Goal: Find specific page/section: Find specific page/section

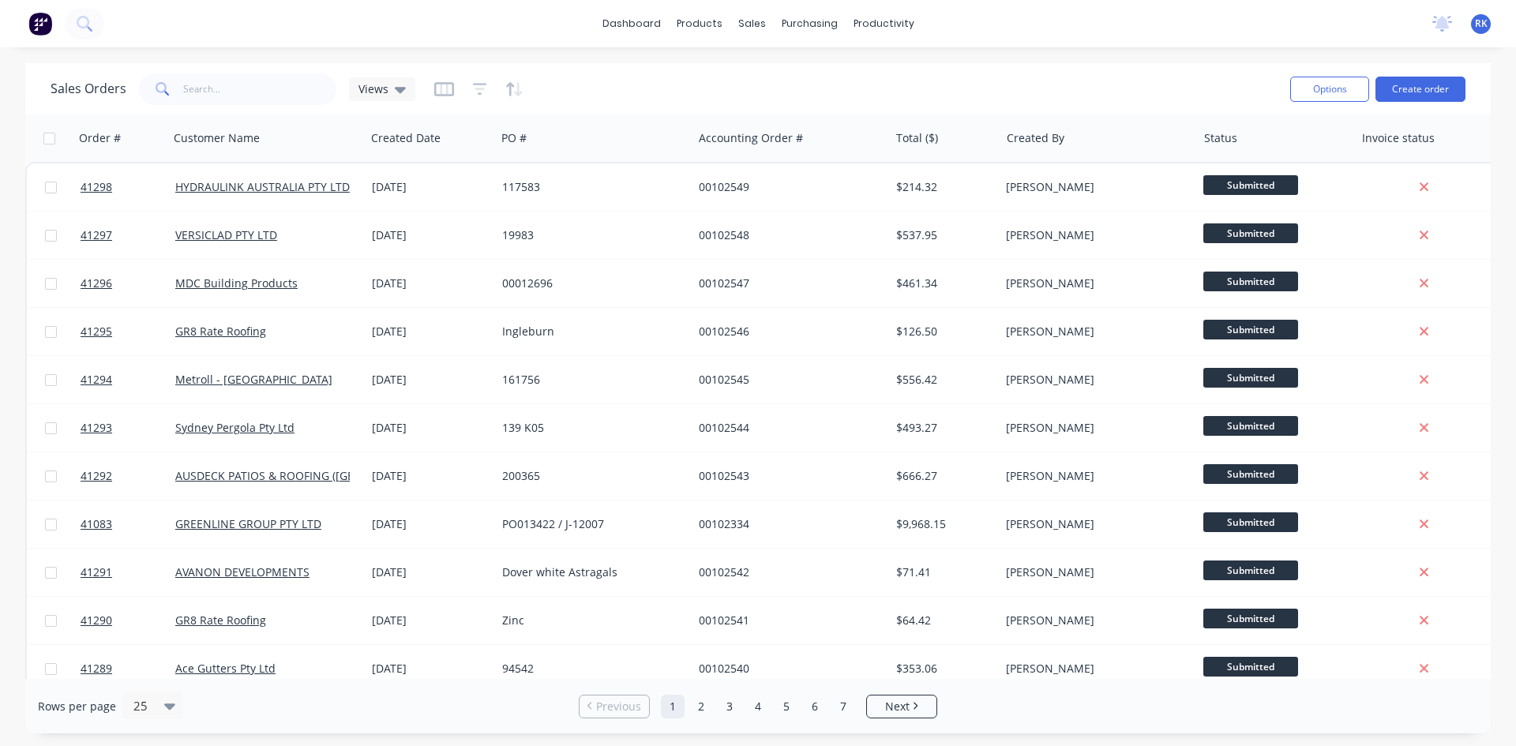
click at [1089, 20] on div "dashboard products sales purchasing productivity dashboard products Product Cat…" at bounding box center [758, 23] width 1516 height 47
click at [512, 18] on div "dashboard products sales purchasing productivity dashboard products Product Cat…" at bounding box center [758, 23] width 1516 height 47
click at [1434, 23] on icon at bounding box center [1442, 24] width 20 height 16
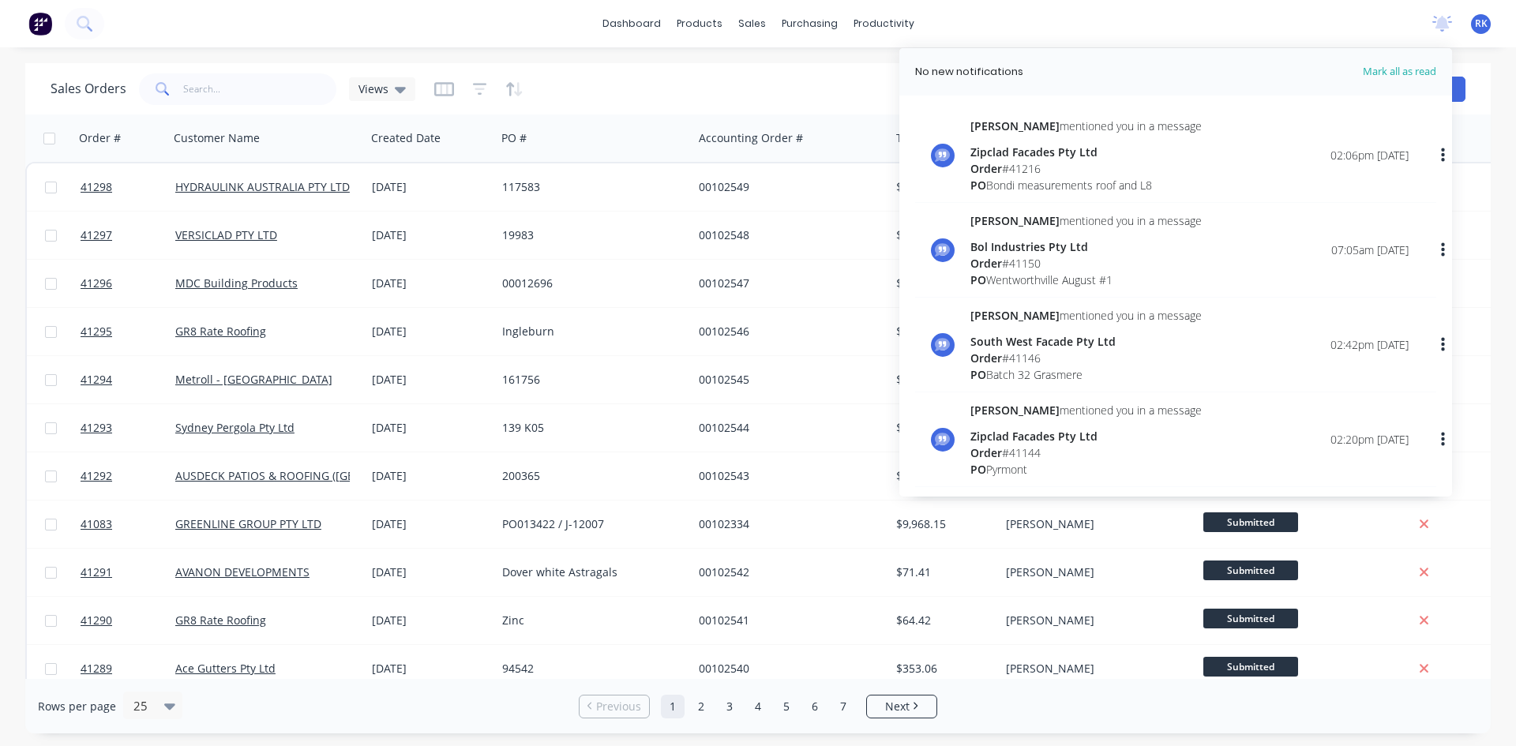
click at [882, 89] on div "Sales Orders Views" at bounding box center [664, 88] width 1227 height 39
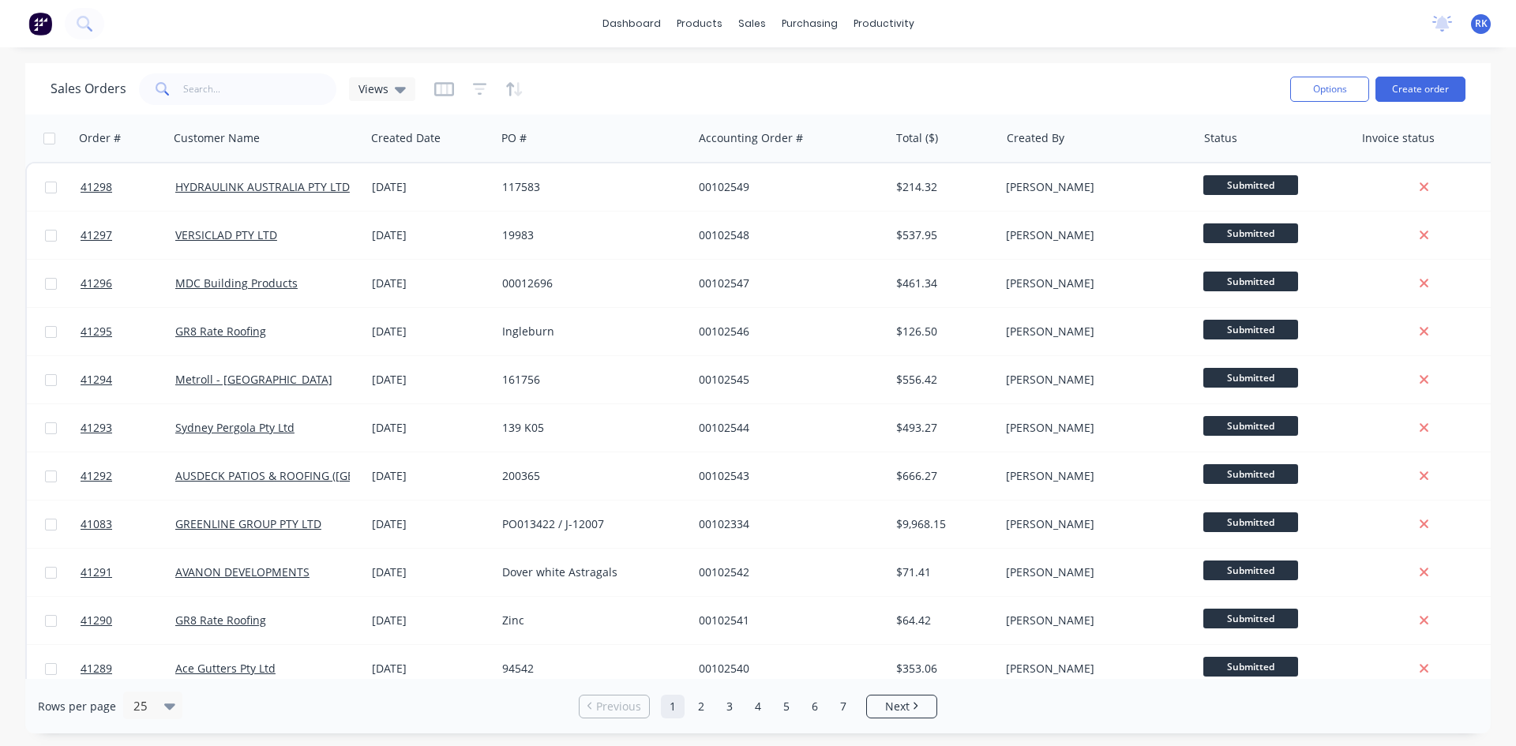
click at [876, 83] on div "Sales Orders Views" at bounding box center [664, 88] width 1227 height 39
click at [883, 92] on div "Sales Orders Views" at bounding box center [664, 88] width 1227 height 39
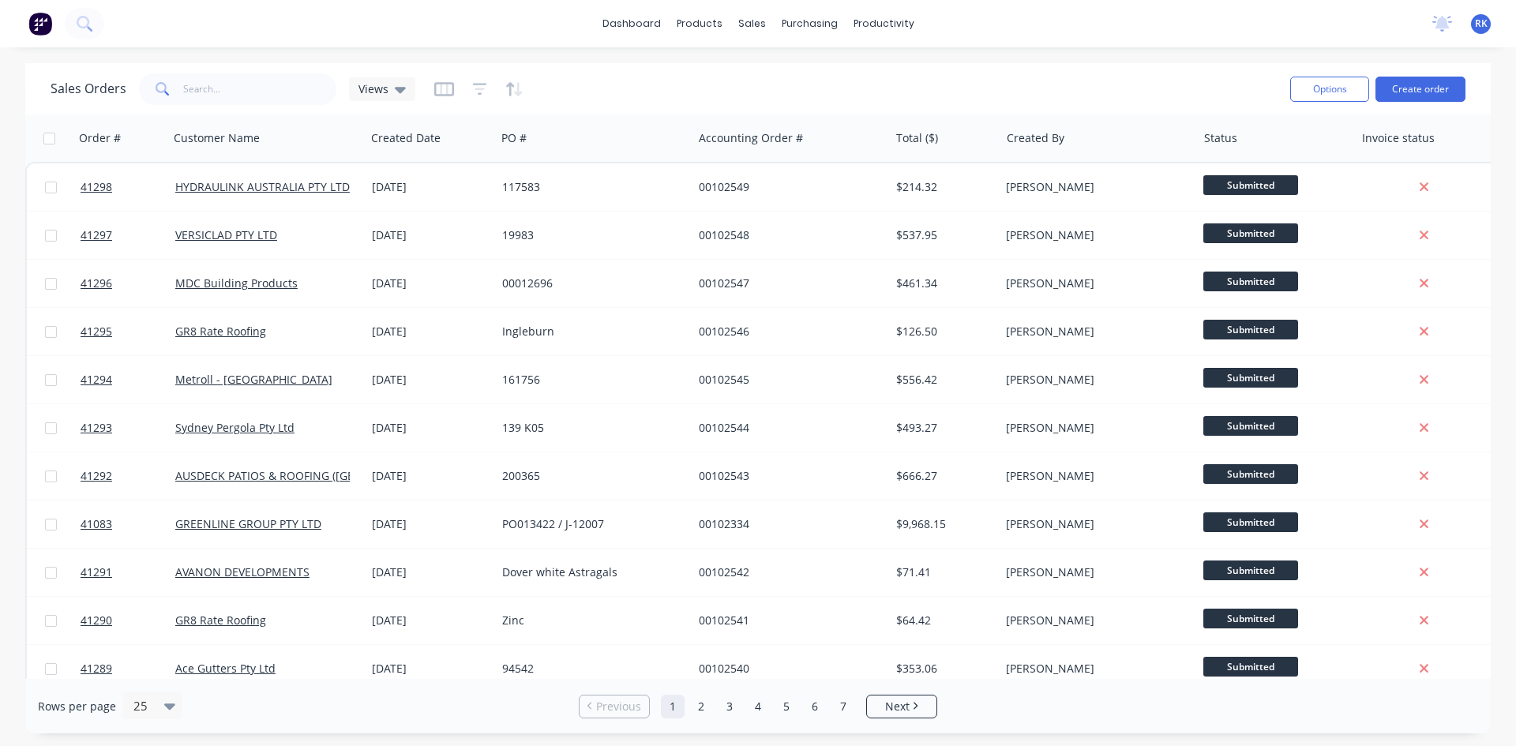
click at [889, 89] on div "Sales Orders Views" at bounding box center [664, 88] width 1227 height 39
click at [892, 87] on div "Sales Orders Views" at bounding box center [664, 88] width 1227 height 39
click at [964, 95] on div "Sales Orders Views" at bounding box center [664, 88] width 1227 height 39
click at [639, 89] on div "Sales Orders Views" at bounding box center [664, 88] width 1227 height 39
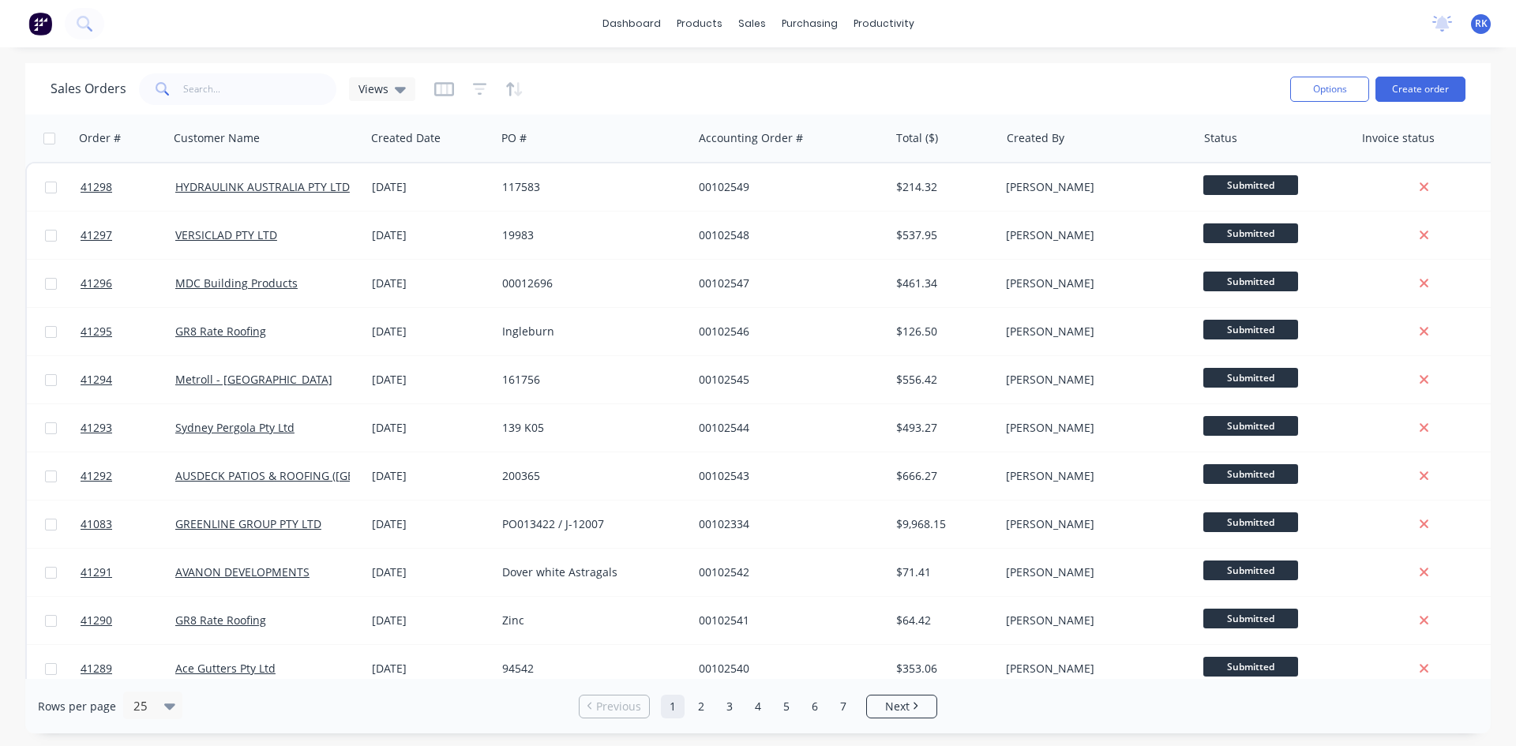
click at [594, 84] on div "Sales Orders Views" at bounding box center [664, 88] width 1227 height 39
